Goal: Contribute content: Add original content to the website for others to see

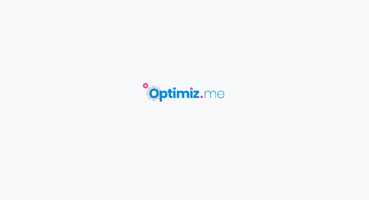
type input "TOHTEM PLM"
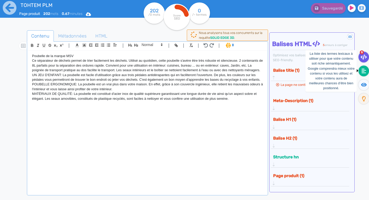
click at [365, 75] on fa-icon at bounding box center [364, 70] width 11 height 11
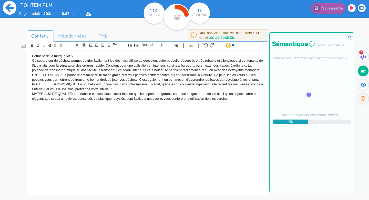
click at [11, 8] on icon at bounding box center [10, 8] width 14 height 14
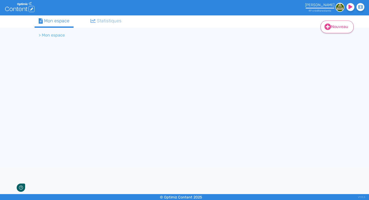
click at [339, 27] on link "Nouveau" at bounding box center [337, 27] width 33 height 13
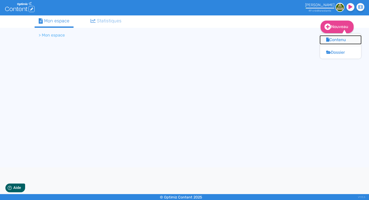
click at [333, 42] on button "Contenu" at bounding box center [340, 40] width 41 height 8
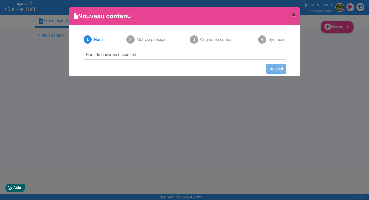
scroll to position [0, 0]
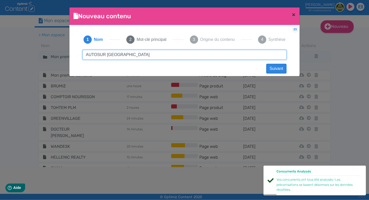
type input "AUTOSUR [GEOGRAPHIC_DATA]"
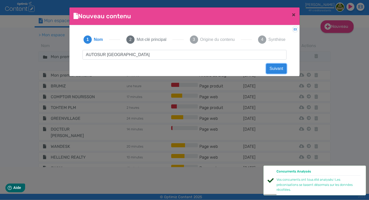
click at [273, 71] on button "Suivant" at bounding box center [277, 69] width 20 height 10
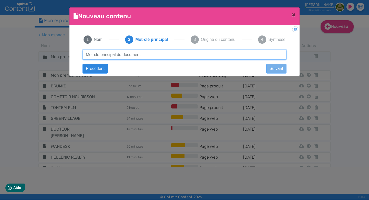
paste input "controle technique [PERSON_NAME] [GEOGRAPHIC_DATA] 12"
click at [134, 55] on input "controle technique [PERSON_NAME] amiens" at bounding box center [185, 55] width 204 height 10
type input "controle technique [GEOGRAPHIC_DATA]"
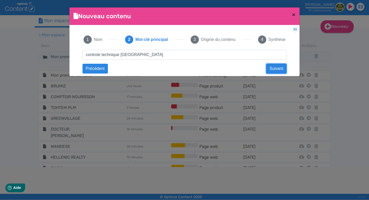
click at [272, 69] on button "Suivant" at bounding box center [277, 69] width 20 height 10
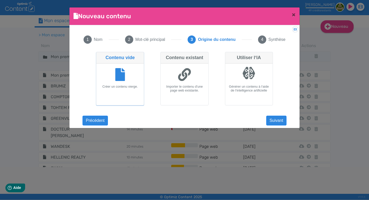
click at [185, 79] on icon at bounding box center [184, 74] width 13 height 13
click at [164, 55] on input "Contenu existant Importer le contenu d'une page web existante." at bounding box center [162, 53] width 3 height 3
radio input "true"
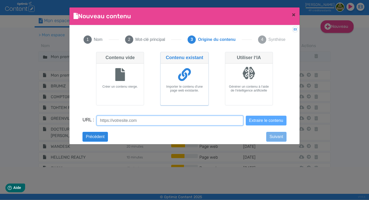
click at [129, 120] on input "URL :" at bounding box center [170, 120] width 146 height 10
paste input "[URL][DOMAIN_NAME]"
type input "[URL][DOMAIN_NAME]"
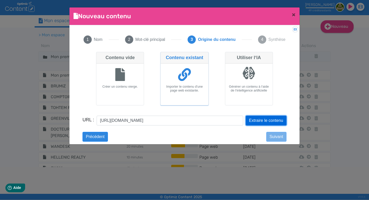
click at [267, 120] on button "Extraire le contenu" at bounding box center [266, 120] width 41 height 10
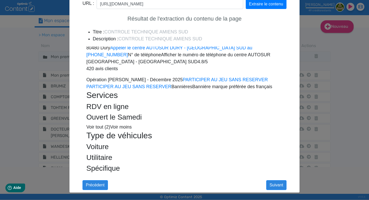
scroll to position [0, 0]
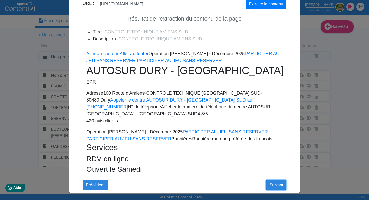
click at [273, 184] on button "Suivant" at bounding box center [277, 185] width 20 height 10
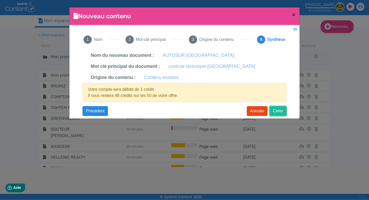
click at [276, 113] on button "Créer" at bounding box center [278, 111] width 17 height 10
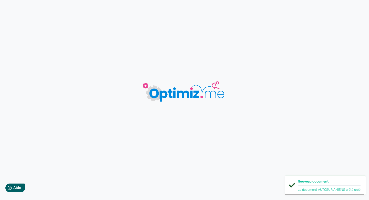
type input "AUTOSUR [GEOGRAPHIC_DATA]"
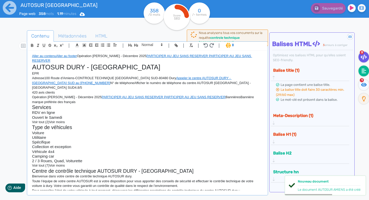
click at [362, 73] on icon at bounding box center [364, 70] width 5 height 5
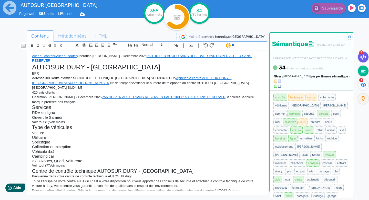
click at [364, 54] on icon at bounding box center [363, 56] width 6 height 5
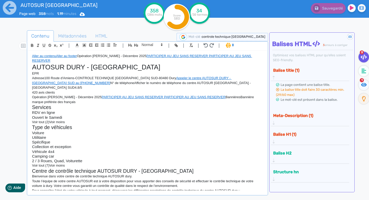
click at [303, 130] on button "Balise H1 (1)" at bounding box center [308, 134] width 73 height 8
